Goal: Task Accomplishment & Management: Manage account settings

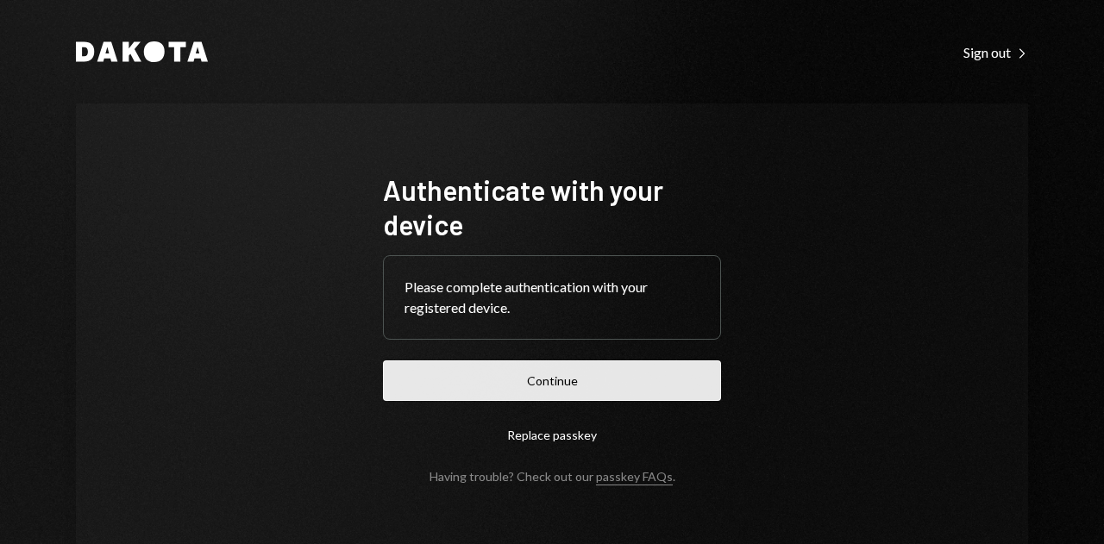
click at [443, 379] on button "Continue" at bounding box center [552, 380] width 338 height 41
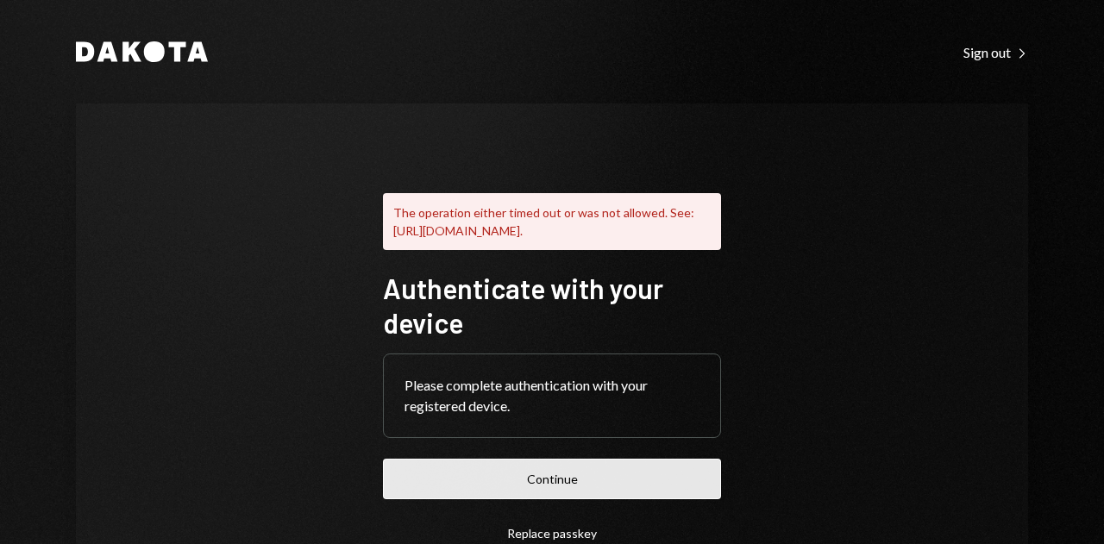
click at [506, 482] on button "Continue" at bounding box center [552, 479] width 338 height 41
click at [553, 494] on button "Continue" at bounding box center [552, 479] width 338 height 41
click at [509, 490] on button "Continue" at bounding box center [552, 479] width 338 height 41
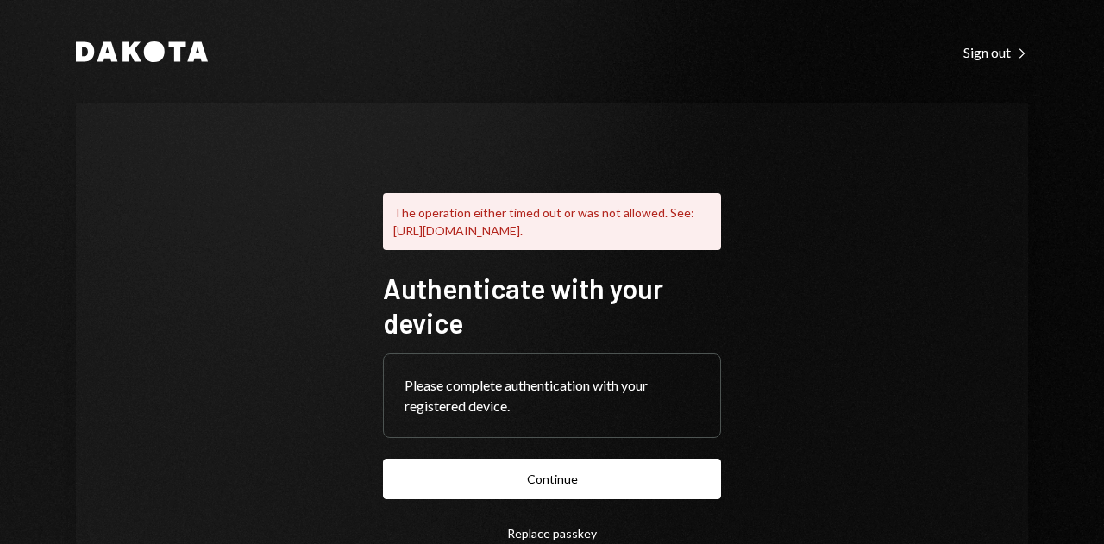
click at [192, 354] on div "The operation either timed out or was not allowed. See: [URL][DOMAIN_NAME]. Aut…" at bounding box center [552, 377] width 952 height 548
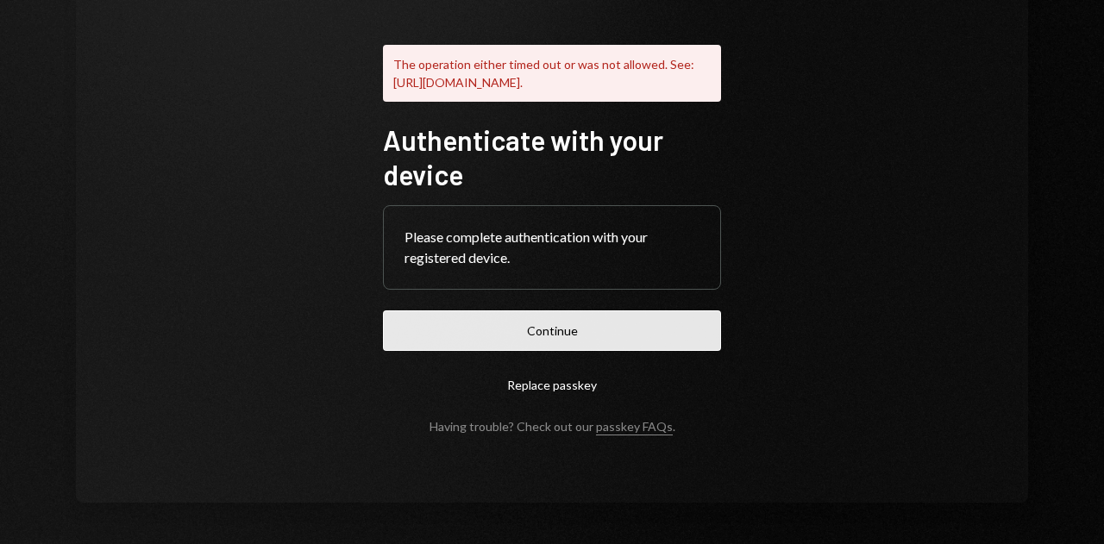
click at [627, 330] on button "Continue" at bounding box center [552, 330] width 338 height 41
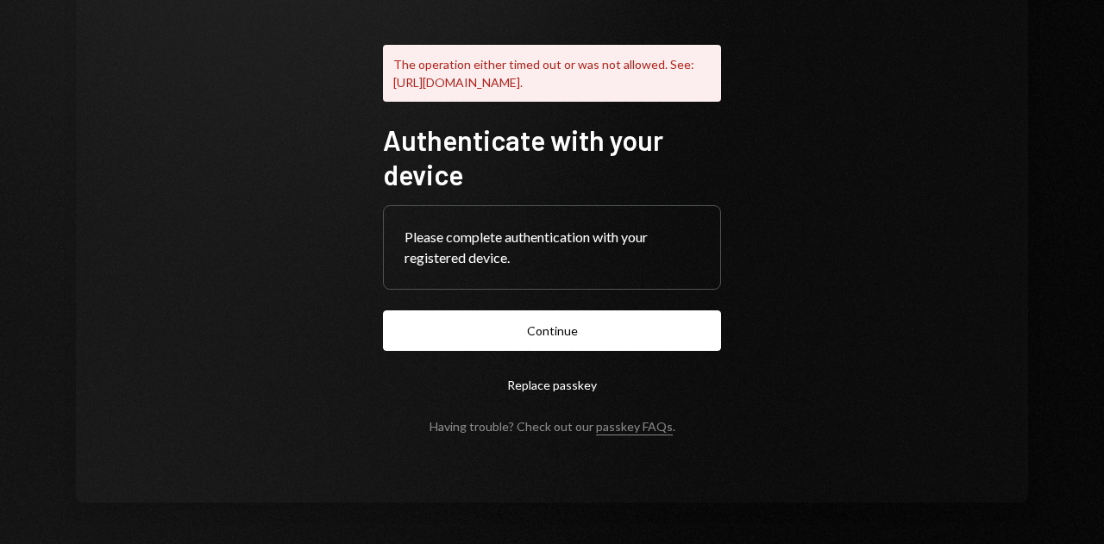
click at [560, 383] on button "Replace passkey" at bounding box center [552, 385] width 338 height 41
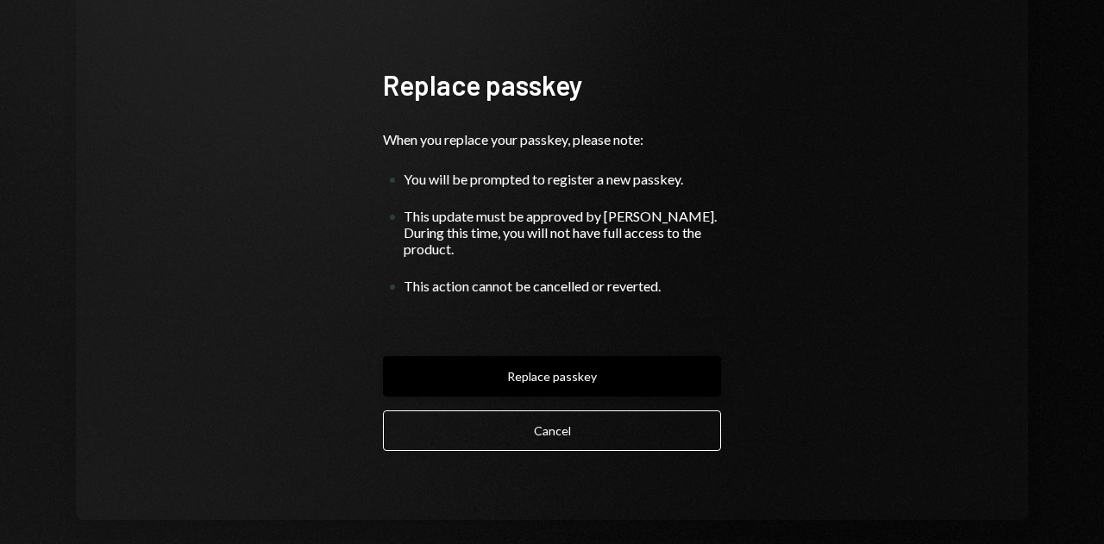
click at [547, 365] on button "Replace passkey" at bounding box center [552, 376] width 338 height 41
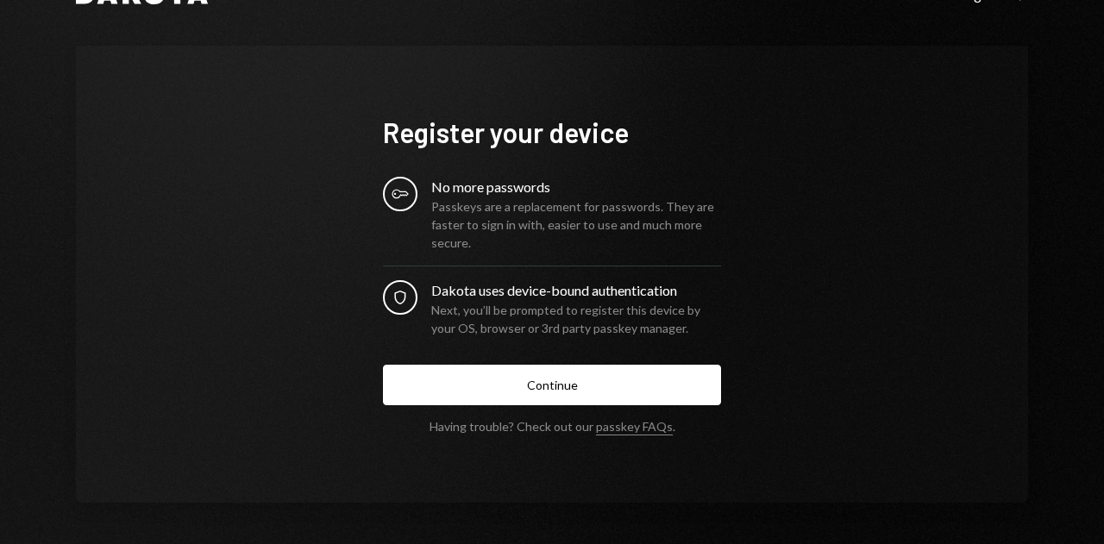
scroll to position [57, 0]
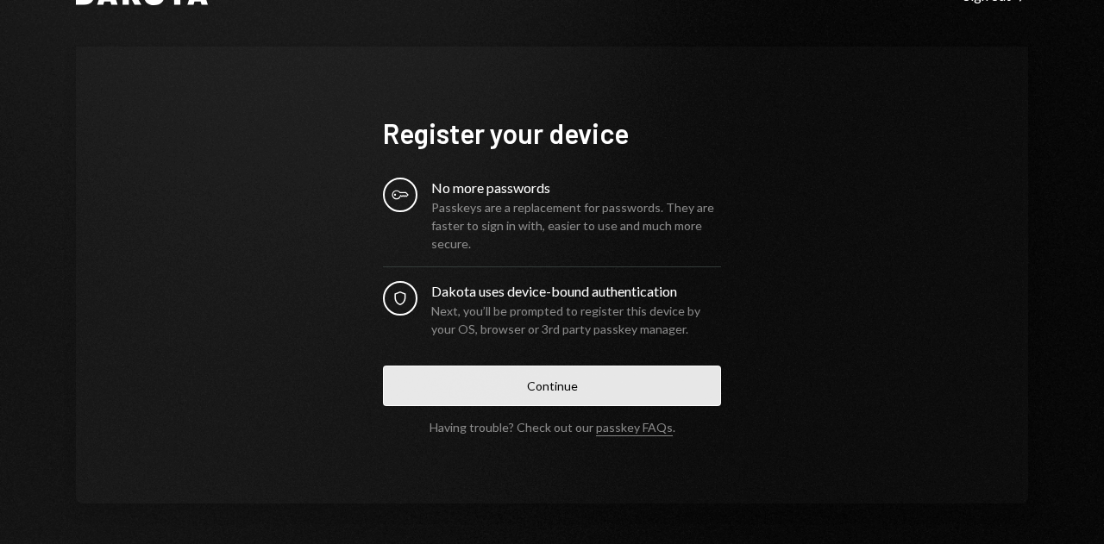
click at [529, 382] on button "Continue" at bounding box center [552, 386] width 338 height 41
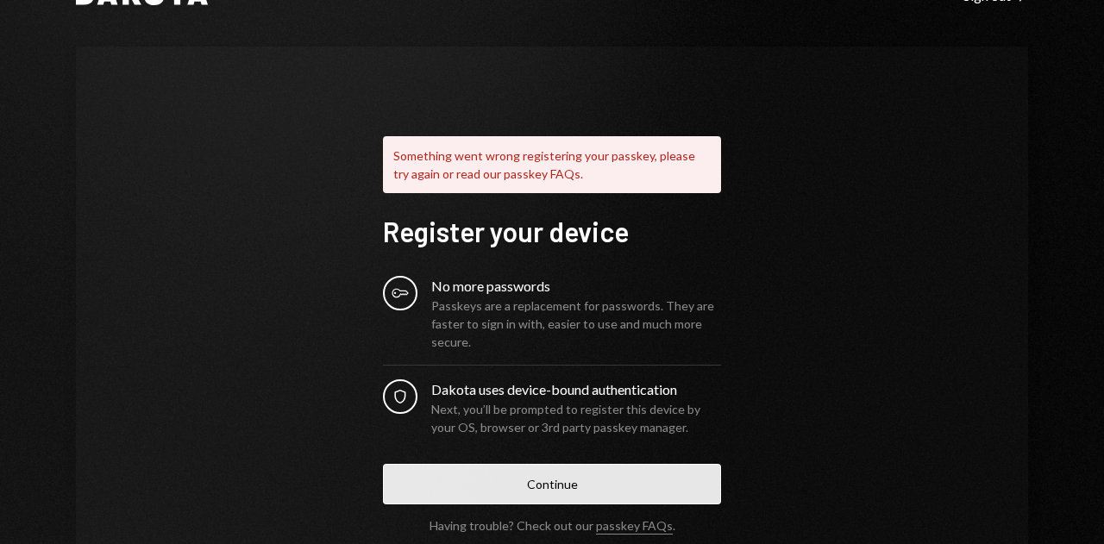
click at [524, 477] on button "Continue" at bounding box center [552, 484] width 338 height 41
click at [592, 479] on button "Continue" at bounding box center [552, 484] width 338 height 41
click at [535, 483] on button "Continue" at bounding box center [552, 484] width 338 height 41
